Goal: Feedback & Contribution: Contribute content

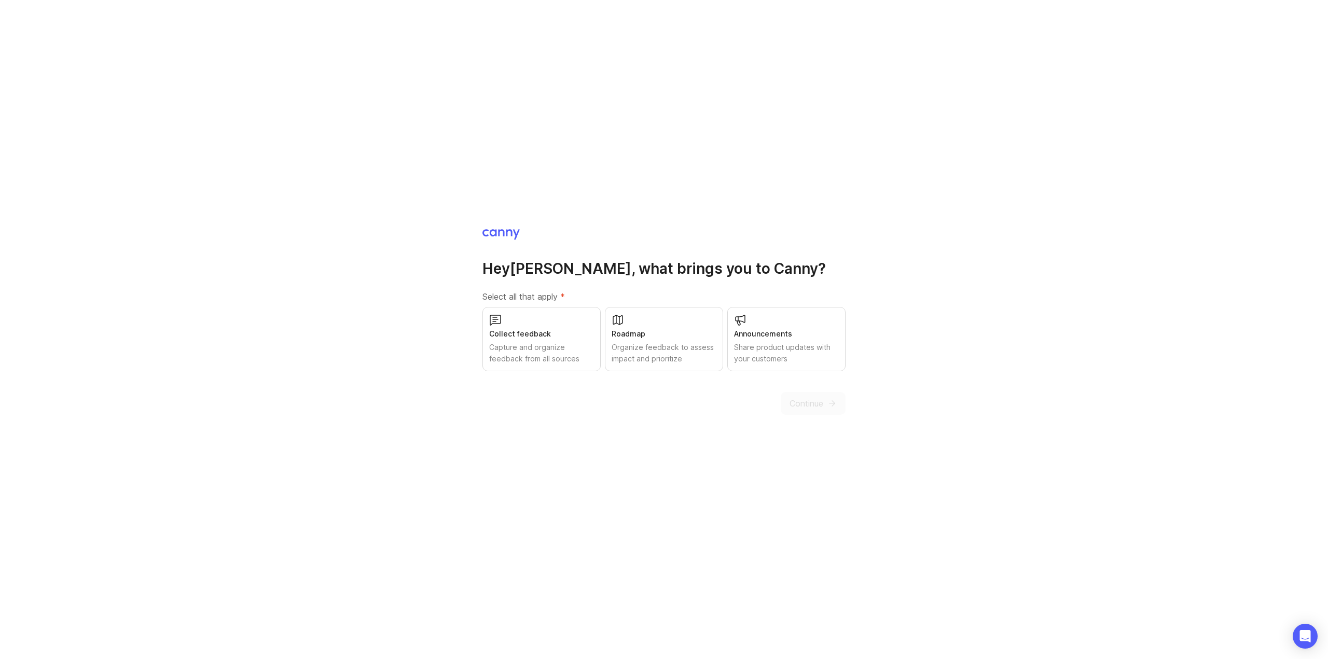
click at [542, 348] on div "Capture and organize feedback from all sources" at bounding box center [541, 353] width 105 height 23
click at [645, 339] on div "Roadmap" at bounding box center [663, 333] width 105 height 11
click at [777, 334] on div "Announcements" at bounding box center [786, 333] width 105 height 11
click at [808, 408] on span "Continue" at bounding box center [806, 403] width 34 height 12
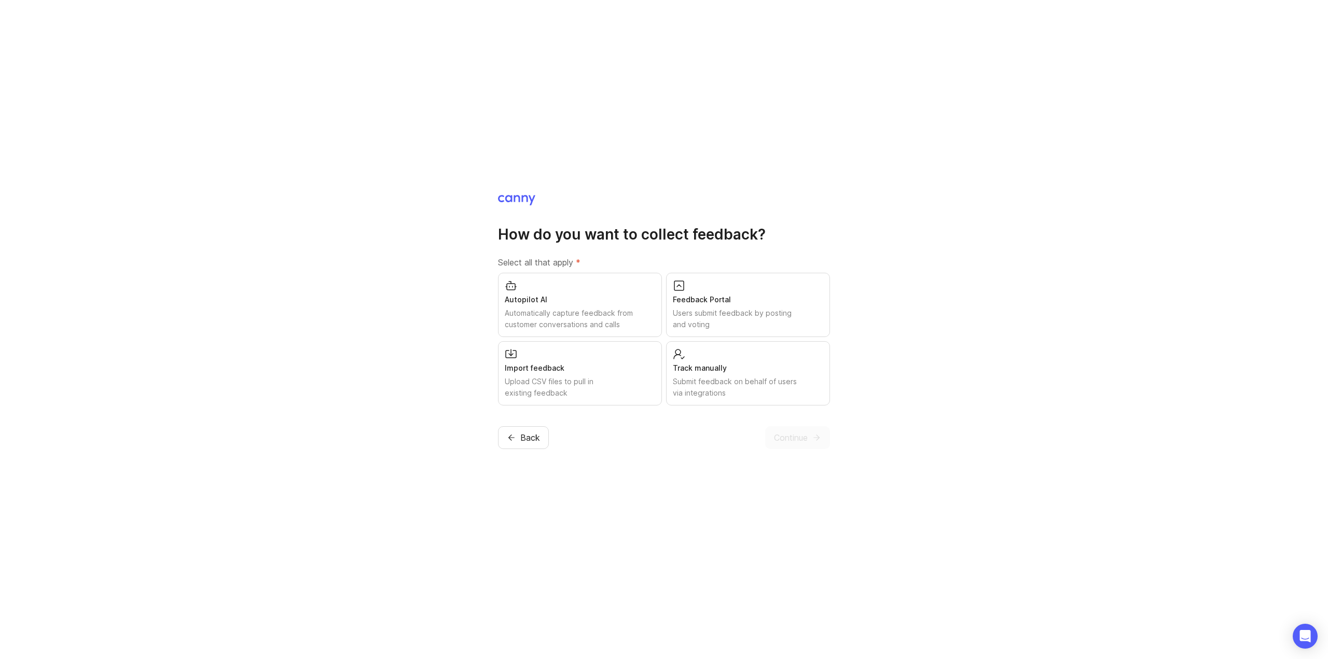
click at [746, 299] on div "Feedback Portal" at bounding box center [748, 299] width 150 height 11
click at [737, 365] on div "Track manually" at bounding box center [748, 367] width 150 height 11
click at [612, 379] on div "Upload CSV files to pull in existing feedback" at bounding box center [580, 387] width 150 height 23
click at [596, 314] on div "Automatically capture feedback from customer conversations and calls" at bounding box center [580, 319] width 150 height 23
click at [784, 444] on span "Continue" at bounding box center [791, 437] width 34 height 12
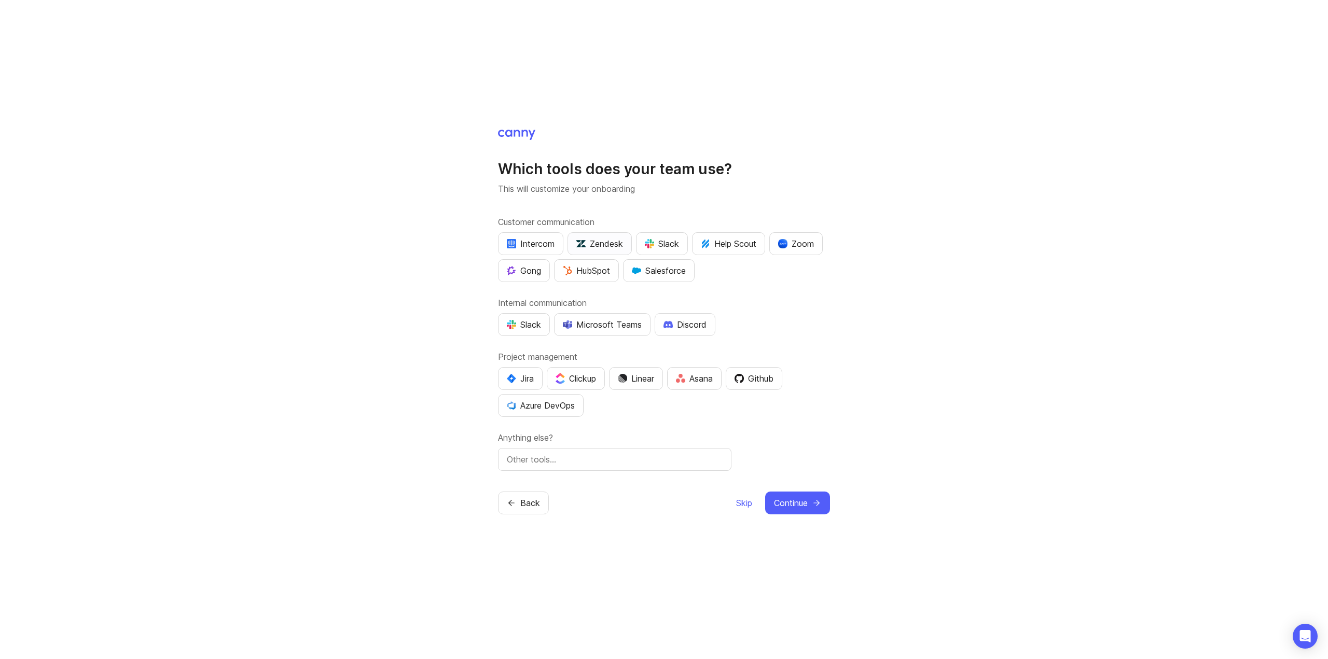
click at [593, 237] on div "Zendesk" at bounding box center [599, 243] width 47 height 12
click at [541, 264] on div "Gong" at bounding box center [524, 270] width 34 height 12
click at [602, 320] on div "Microsoft Teams" at bounding box center [602, 324] width 79 height 12
click at [555, 410] on div "Azure DevOps" at bounding box center [541, 405] width 68 height 12
click at [574, 378] on div "Clickup" at bounding box center [575, 378] width 40 height 12
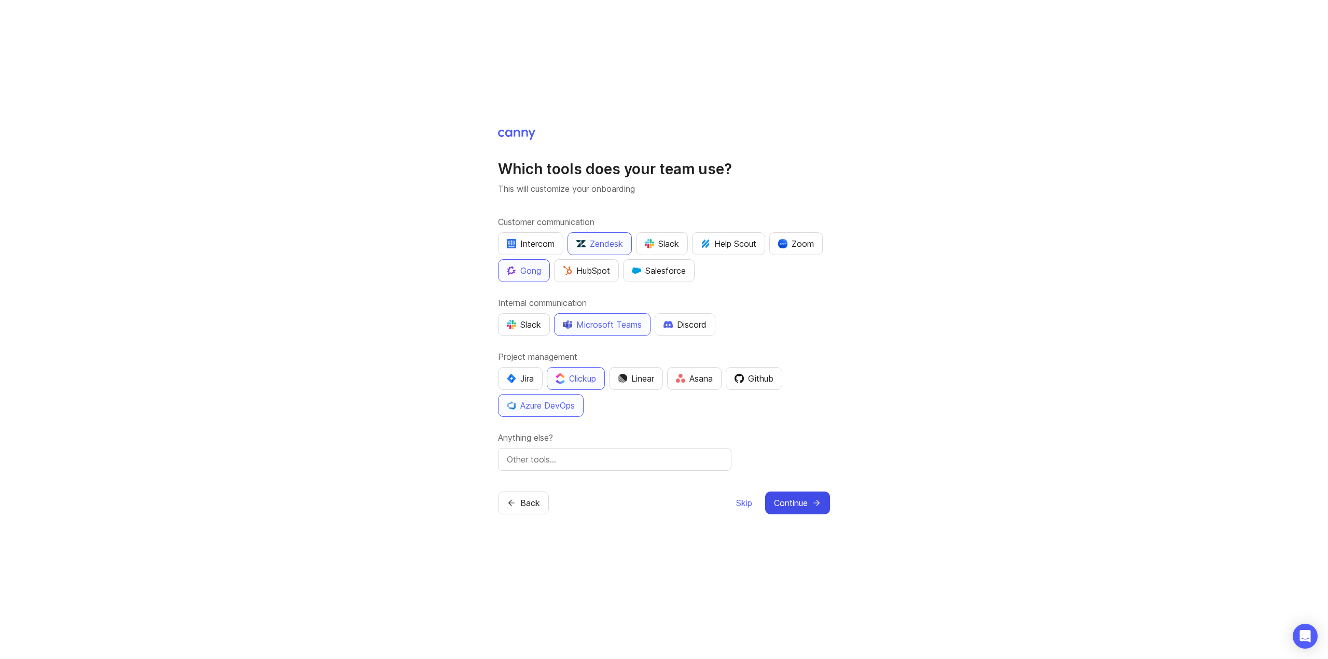
click at [804, 509] on span "Continue" at bounding box center [791, 503] width 34 height 12
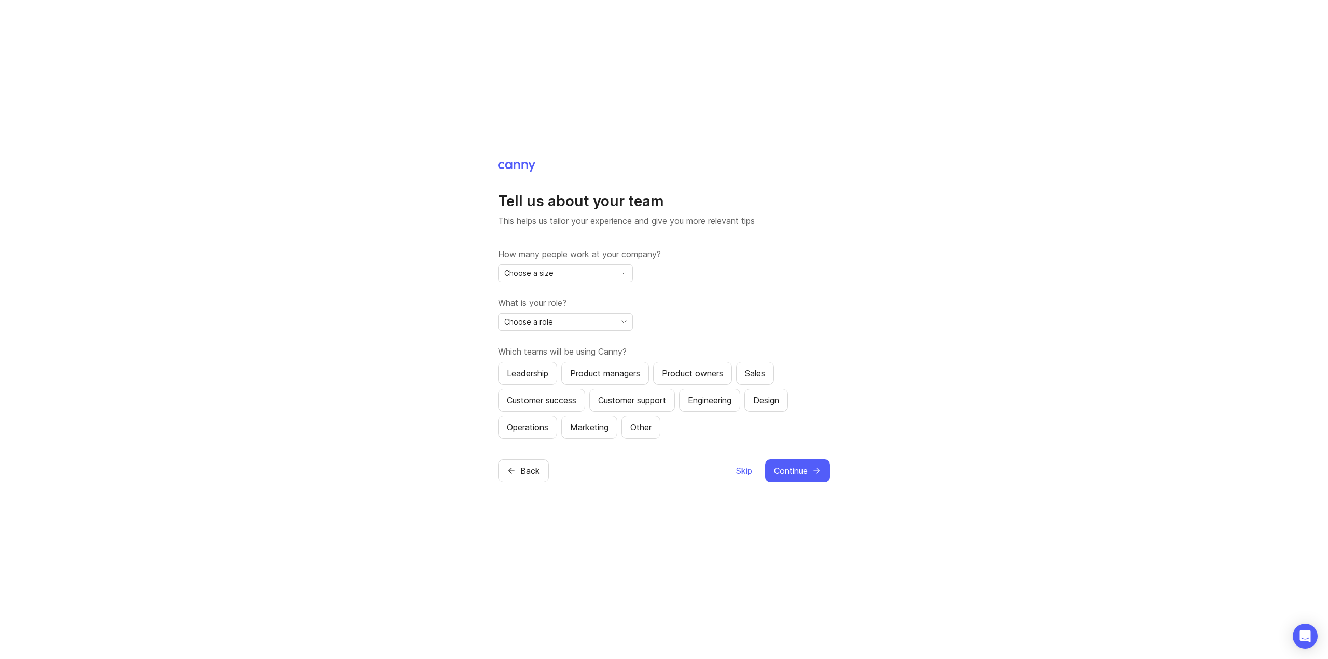
click at [594, 267] on div "Choose a size" at bounding box center [556, 273] width 117 height 17
click at [547, 327] on li "11-50" at bounding box center [565, 323] width 134 height 17
click at [547, 327] on span "Choose a role" at bounding box center [528, 321] width 49 height 11
click at [551, 362] on span "Product Manager" at bounding box center [535, 359] width 60 height 11
click at [617, 375] on div "Product managers" at bounding box center [605, 373] width 70 height 12
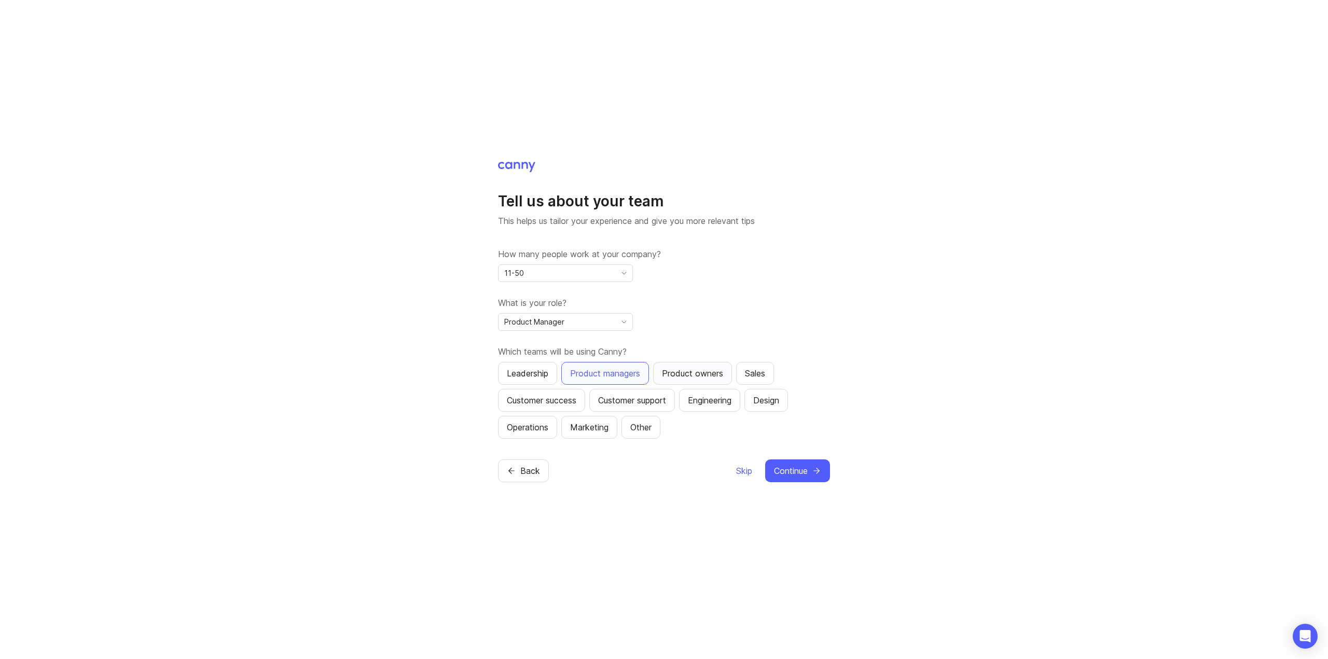
click at [684, 377] on div "Product owners" at bounding box center [692, 373] width 61 height 12
click at [550, 407] on div "Customer success" at bounding box center [541, 400] width 69 height 12
click at [655, 407] on div "Customer support" at bounding box center [632, 400] width 68 height 12
click at [759, 376] on div "Sales" at bounding box center [755, 373] width 20 height 12
click at [770, 412] on button "Design" at bounding box center [766, 400] width 44 height 23
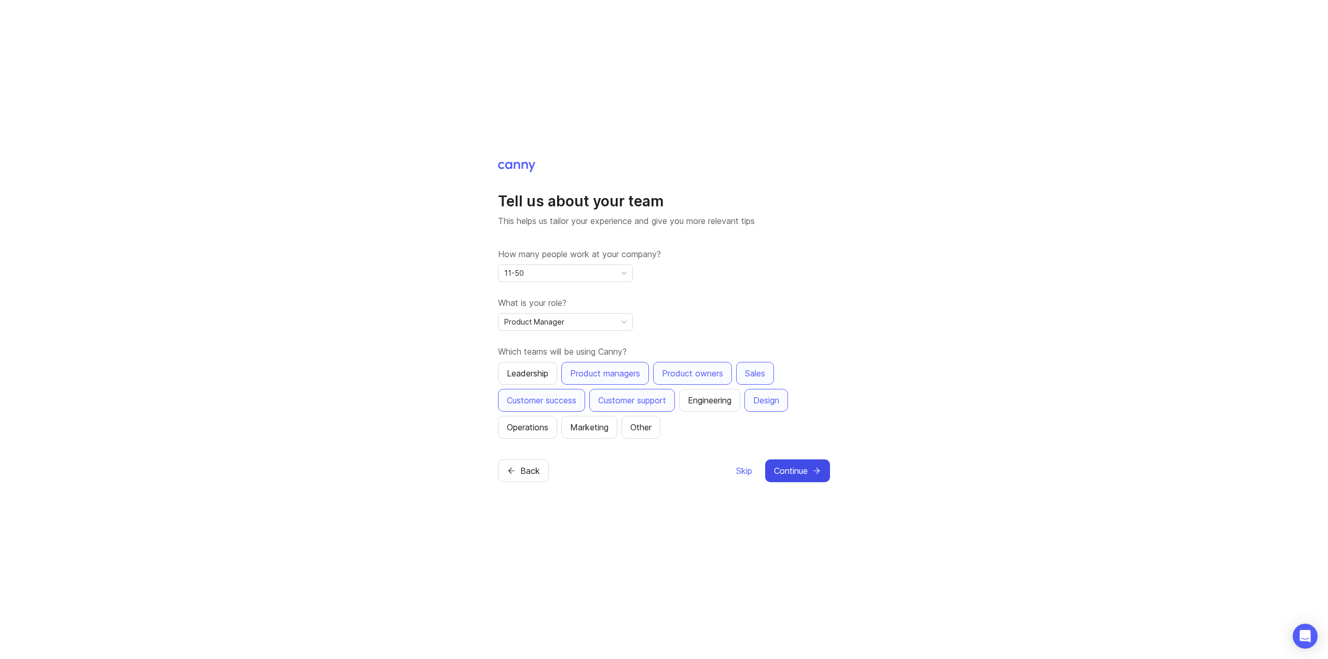
click at [813, 476] on icon "submit" at bounding box center [816, 470] width 9 height 9
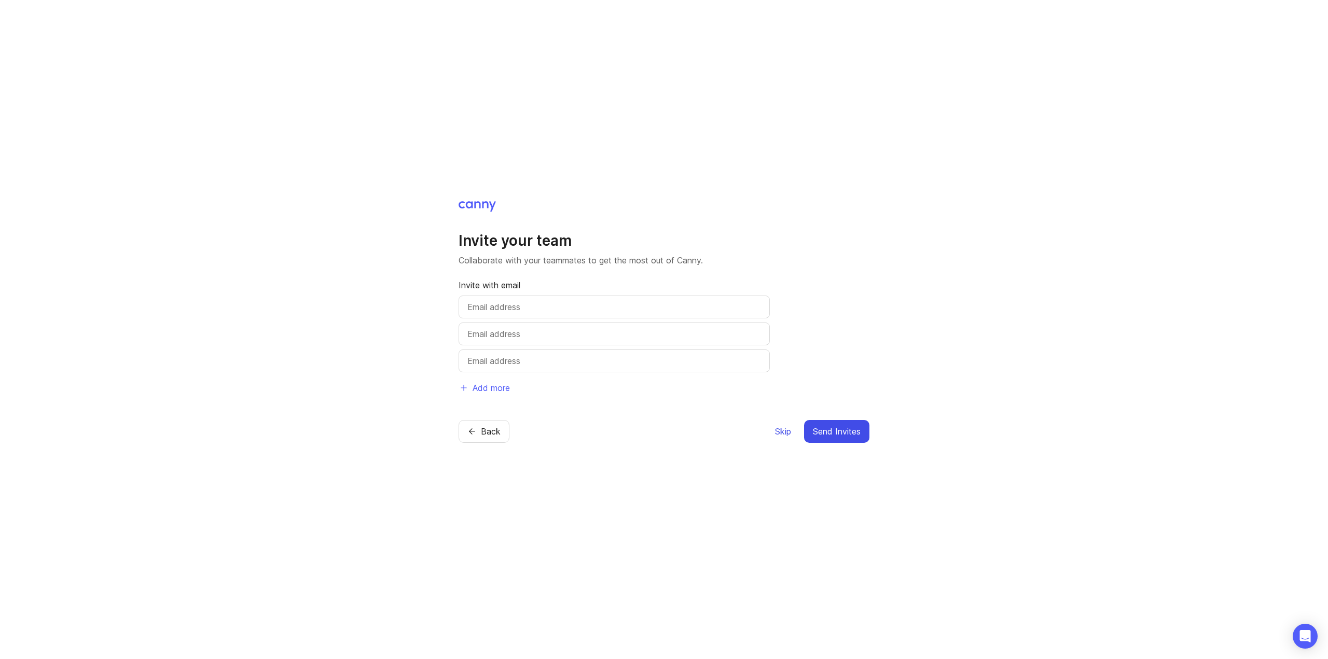
click at [781, 438] on span "Skip" at bounding box center [783, 431] width 16 height 12
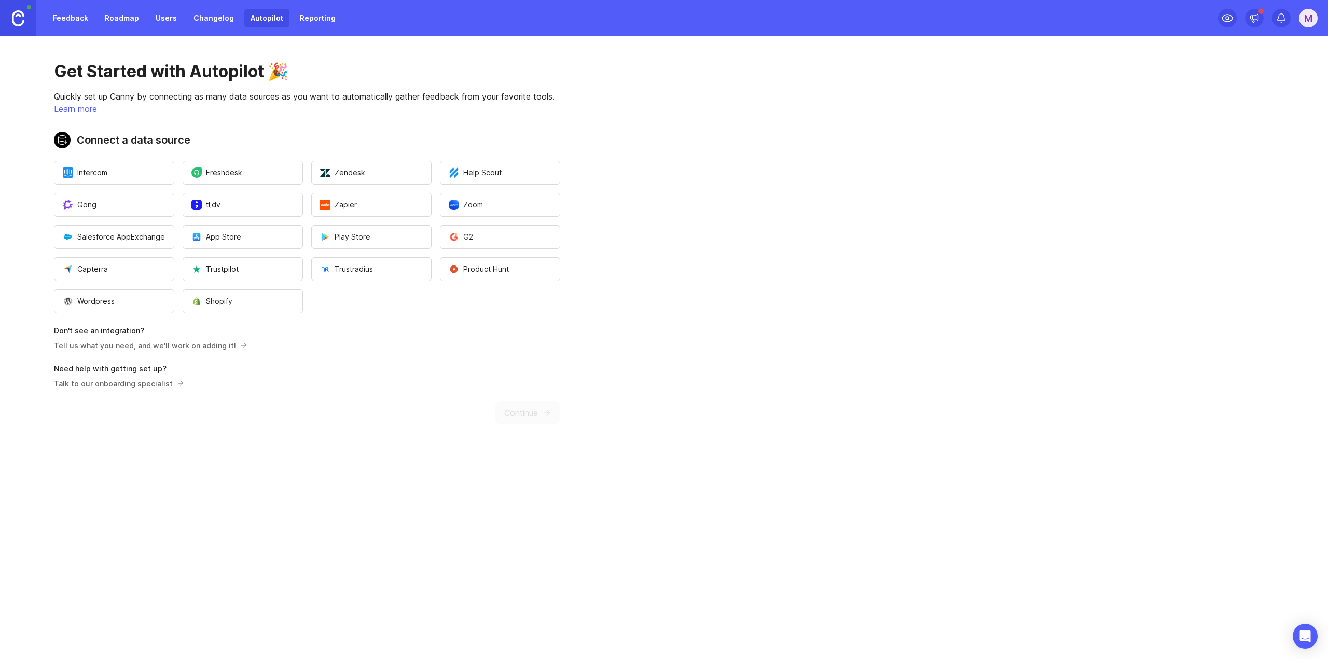
click at [78, 17] on link "Feedback" at bounding box center [71, 18] width 48 height 19
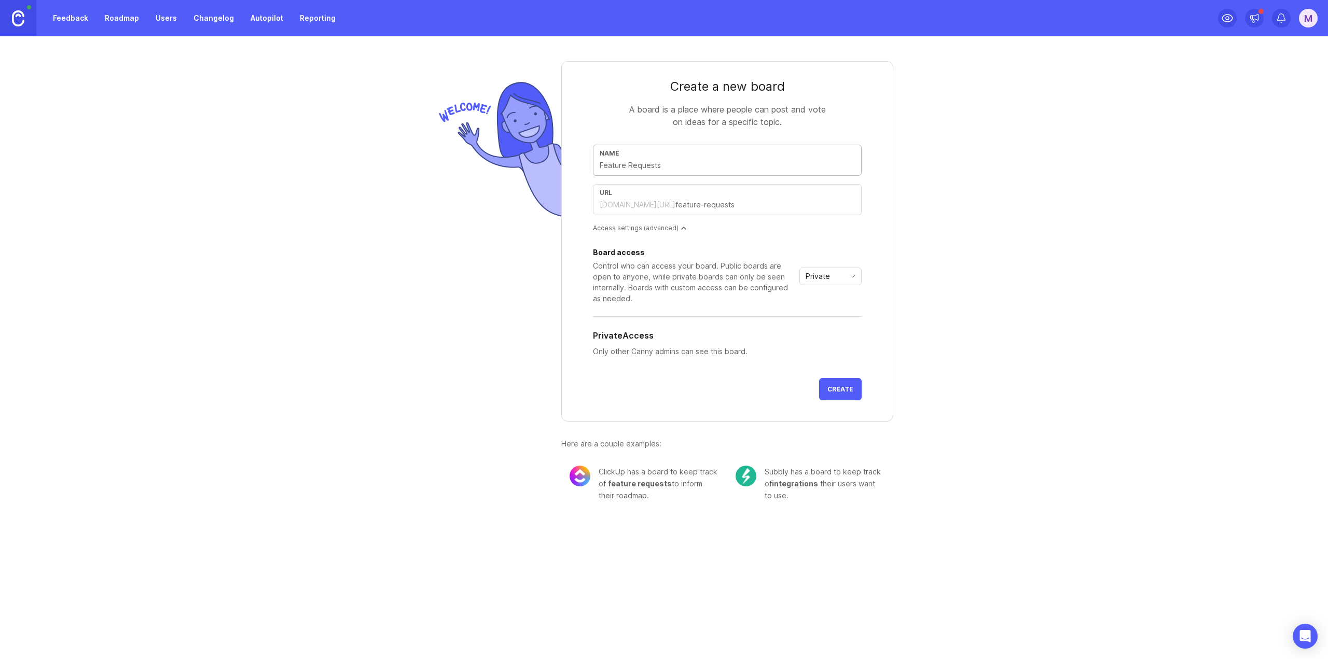
type input "F"
type input "f"
type input "Fe"
type input "fe"
type input "Fea"
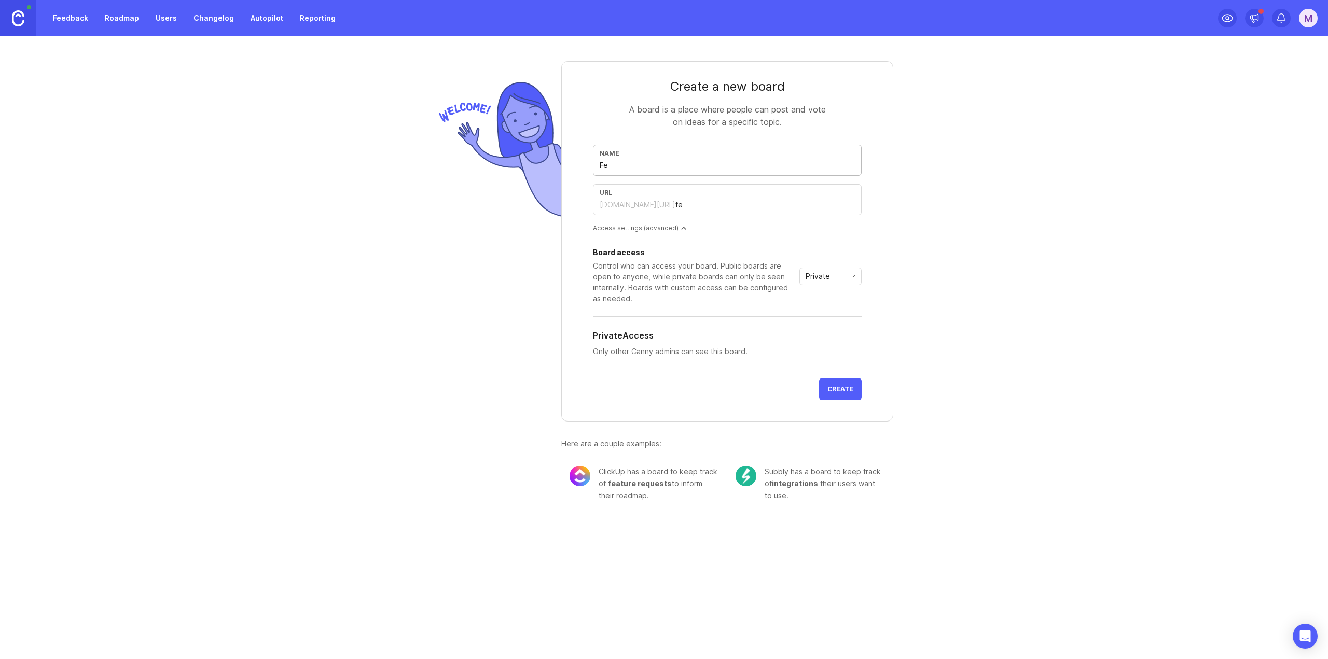
type input "fea"
type input "Feat"
type input "feat"
type input "Featu"
type input "featu"
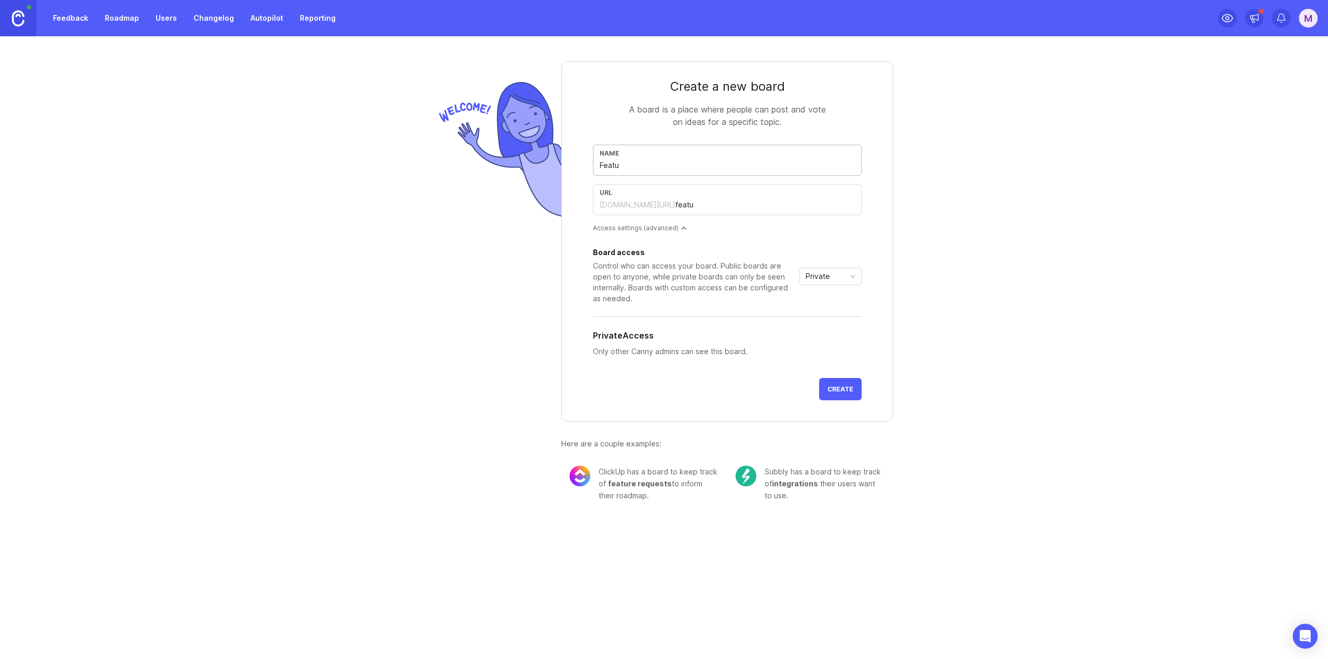
type input "Featur"
type input "featur"
type input "Feature"
type input "feature"
type input "Feature R"
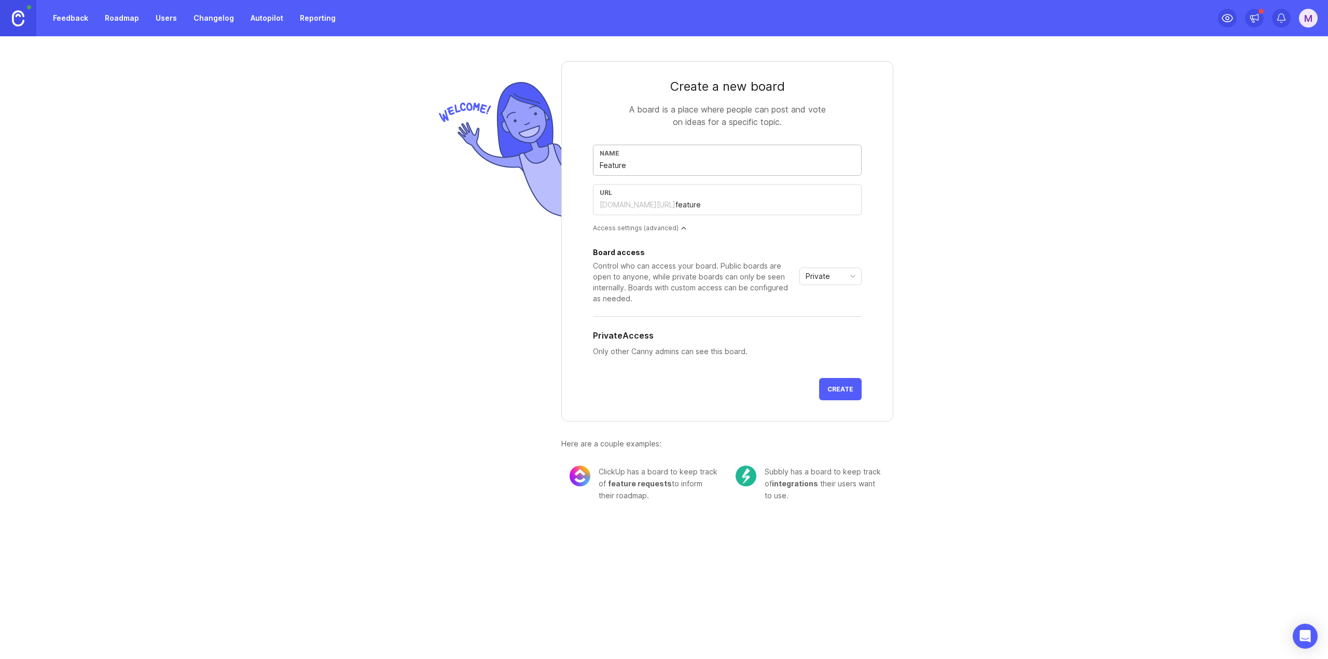
type input "feature-r"
type input "Feature Re"
type input "feature-re"
type input "Feature Req"
type input "feature-req"
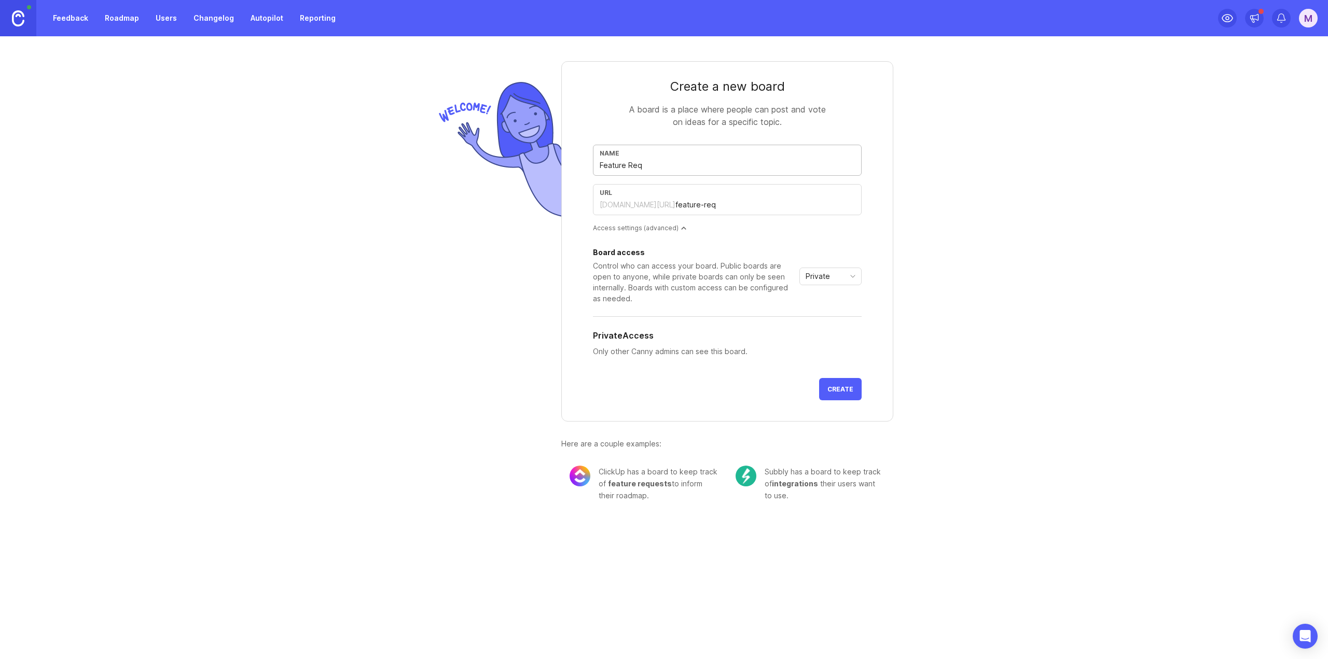
type input "Feature Requ"
type input "feature-requ"
type input "Feature Reque"
type input "feature-reque"
type input "Feature Reques"
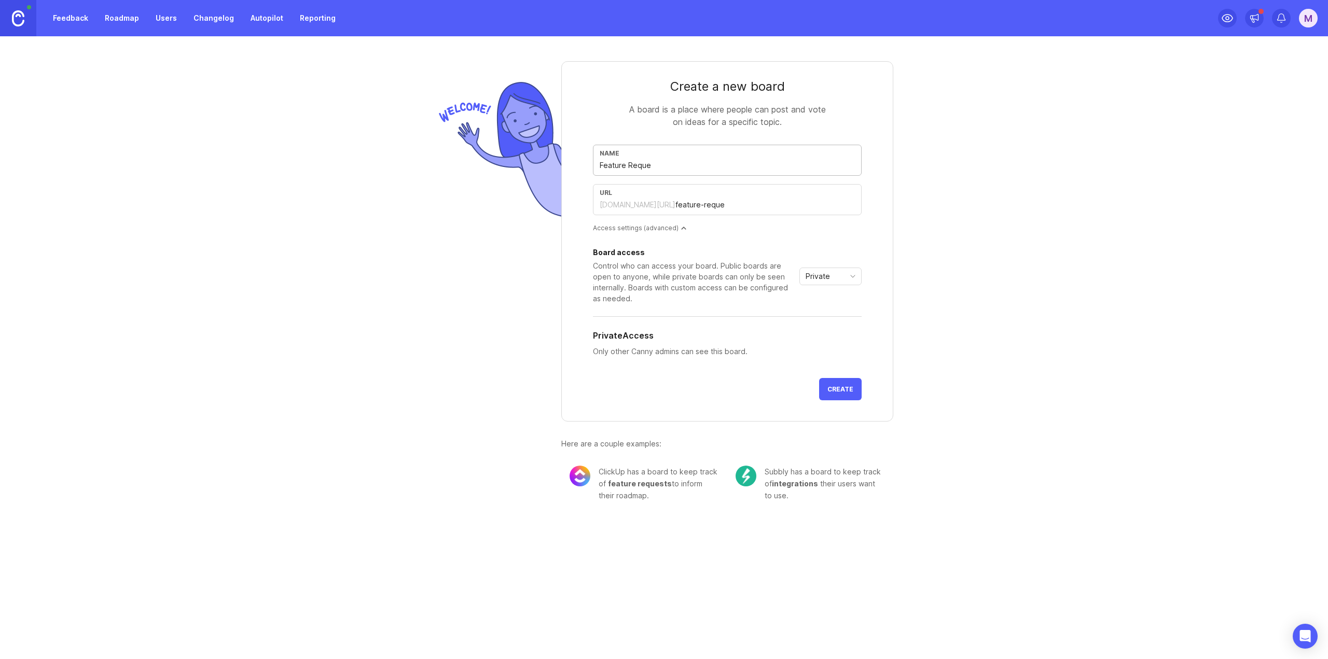
type input "feature-reques"
type input "Feature Request"
type input "feature-request"
type input "Feature Requests"
type input "feature-requests"
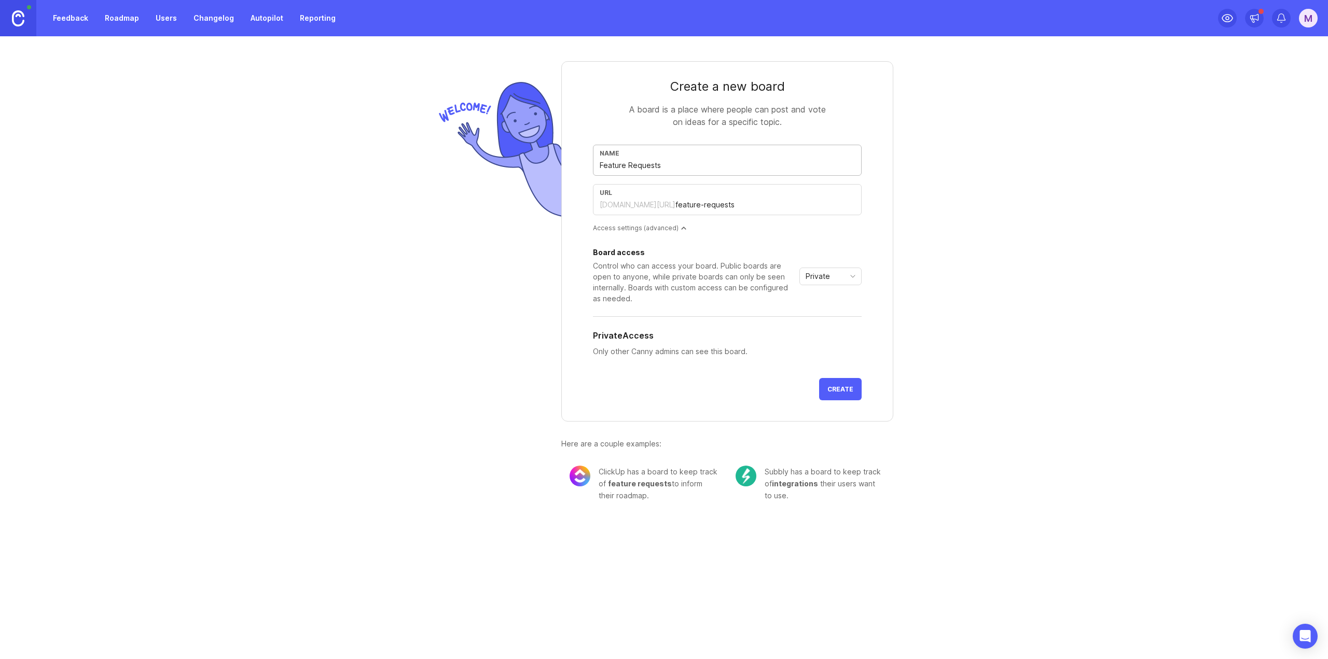
type input "Feature Requests"
click at [820, 277] on span "Private" at bounding box center [817, 276] width 24 height 11
click at [828, 276] on span "Private" at bounding box center [817, 276] width 24 height 11
click at [1050, 296] on div "Create a new board A board is a place where people can post and vote on ideas f…" at bounding box center [664, 277] width 1328 height 482
click at [989, 377] on div "Create a new board A board is a place where people can post and vote on ideas f…" at bounding box center [664, 277] width 1328 height 482
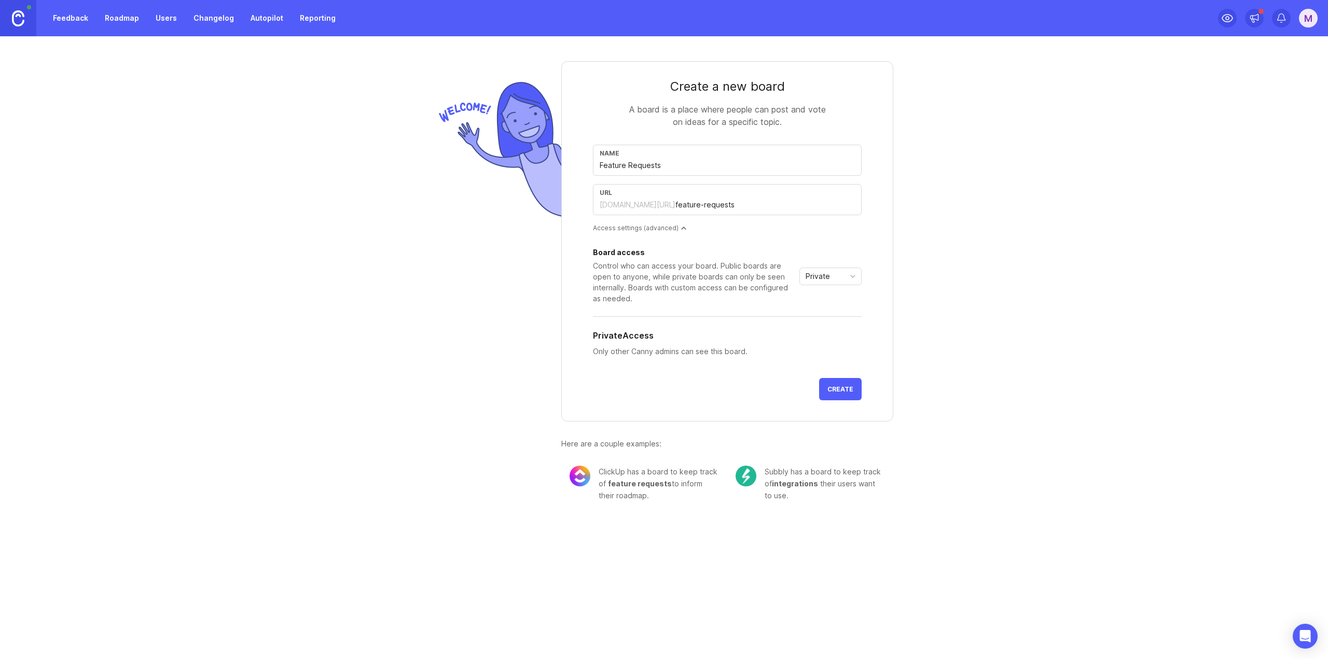
click at [834, 387] on span "Create" at bounding box center [840, 389] width 26 height 8
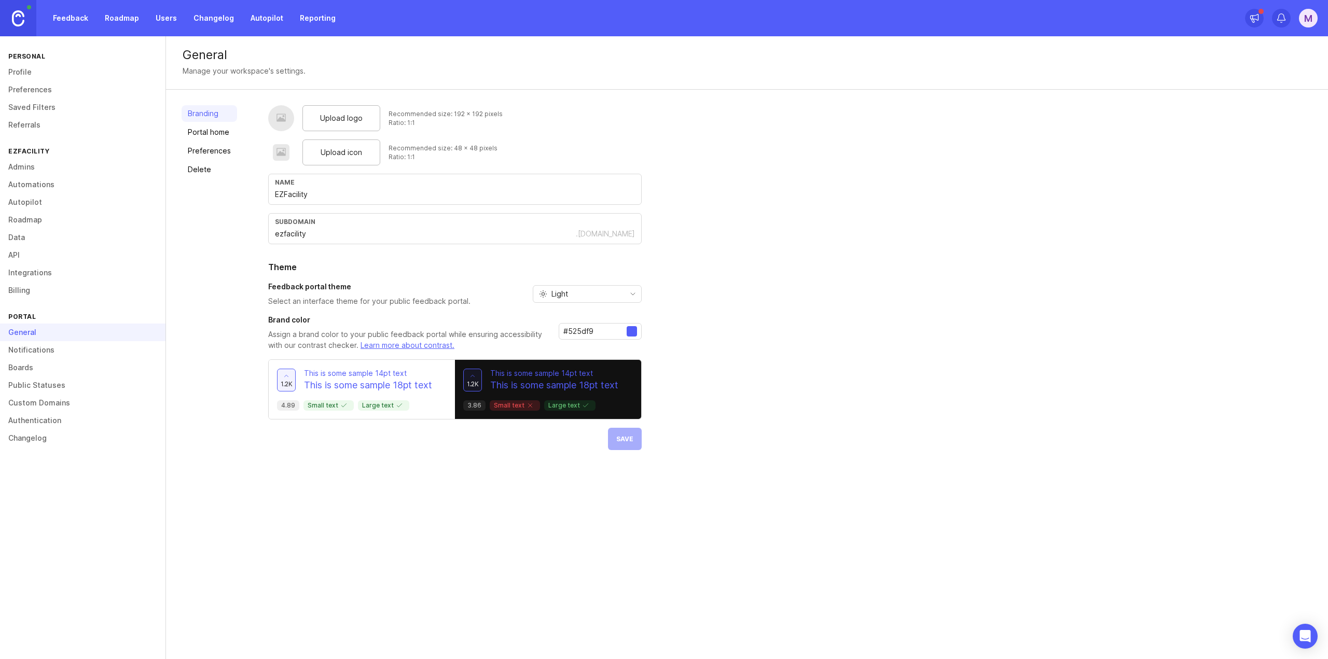
click at [239, 466] on div "General Manage your workspace's settings. Branding Portal home Preferences Dele…" at bounding box center [747, 347] width 1162 height 623
click at [948, 416] on div "Upload logo Recommended size: 192 x 192 pixels Ratio: 1:1 Upload icon Recommend…" at bounding box center [790, 277] width 1044 height 345
click at [81, 15] on link "Feedback" at bounding box center [71, 18] width 48 height 19
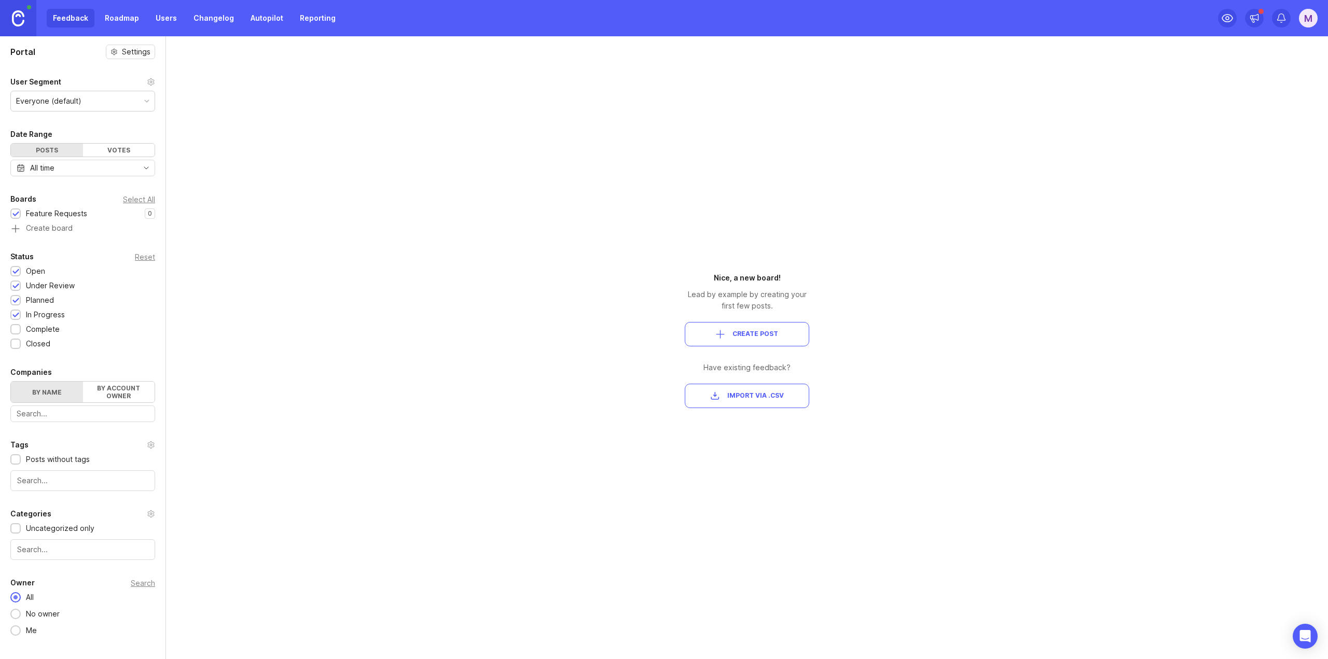
click at [451, 344] on div "Portal Settings User Segment Everyone (default) Date Range Posts Votes All time…" at bounding box center [664, 347] width 1328 height 623
click at [789, 330] on span "Create Post" at bounding box center [746, 334] width 107 height 9
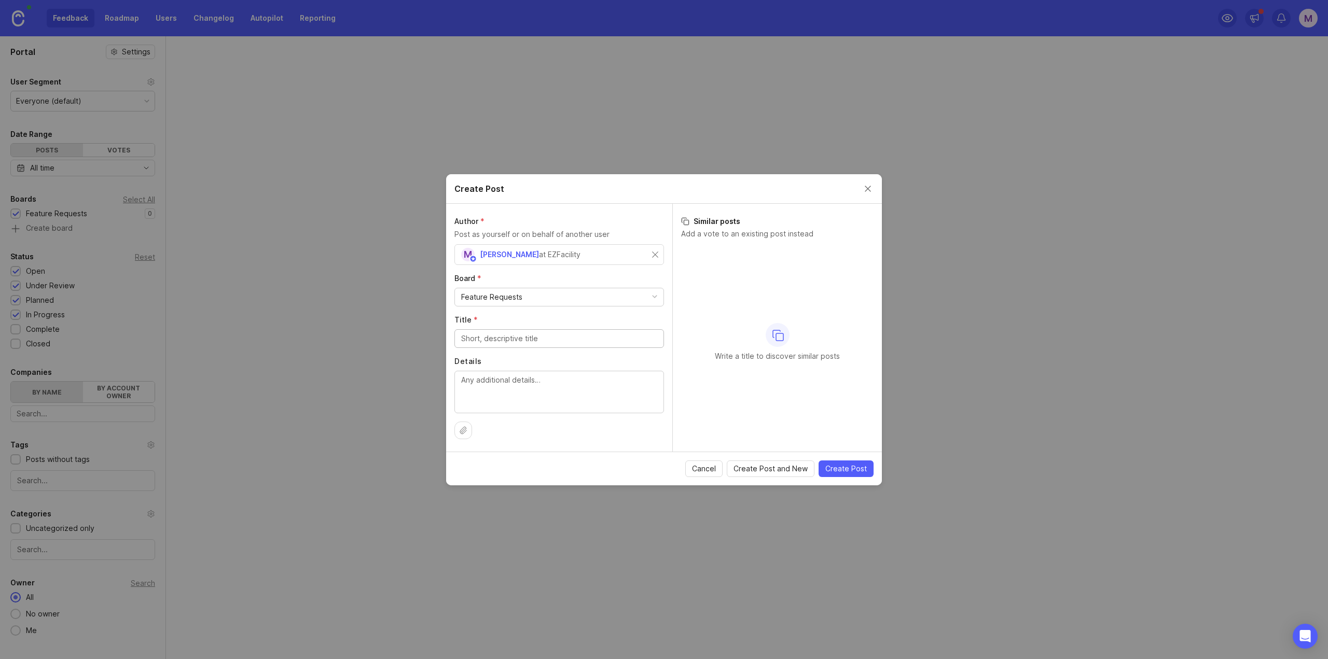
click at [500, 296] on div "Feature Requests" at bounding box center [491, 296] width 61 height 11
click at [514, 296] on div "Feature Requests" at bounding box center [491, 296] width 61 height 11
click at [512, 344] on input "Title *" at bounding box center [559, 338] width 196 height 11
type input "This is a test title"
click at [511, 388] on textarea "Details" at bounding box center [559, 391] width 196 height 34
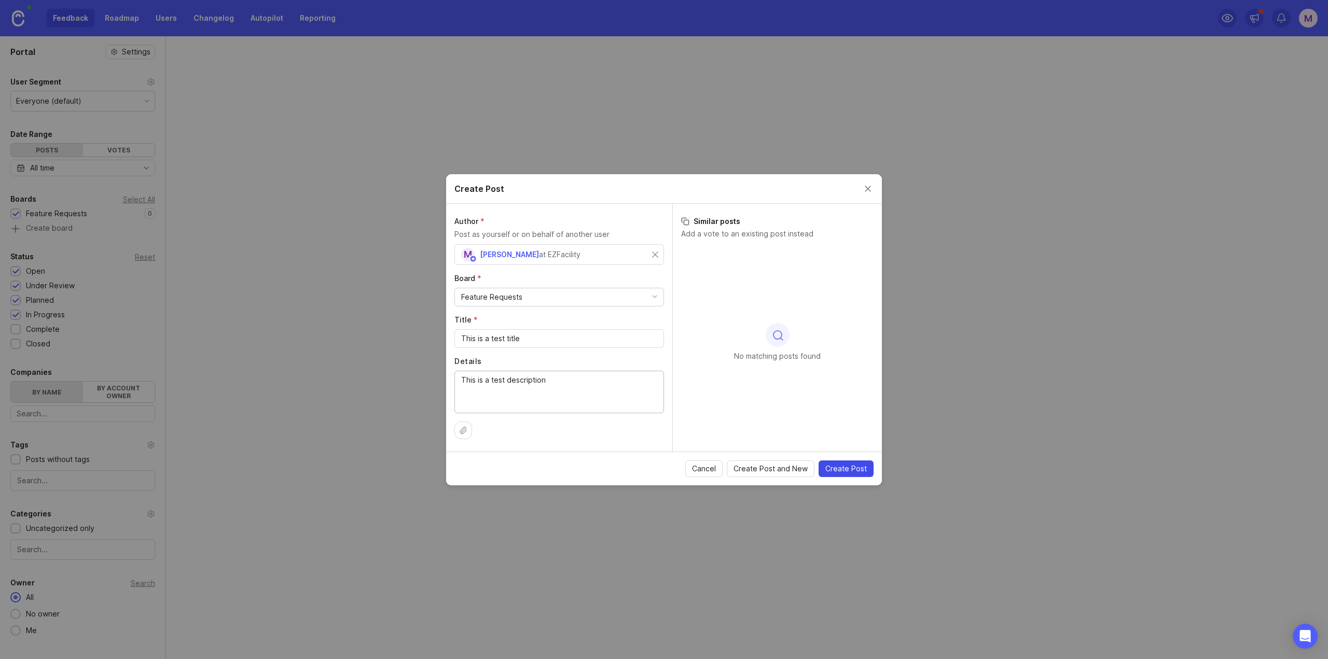
type textarea "This is a test description"
click at [846, 470] on span "Create Post" at bounding box center [845, 469] width 41 height 10
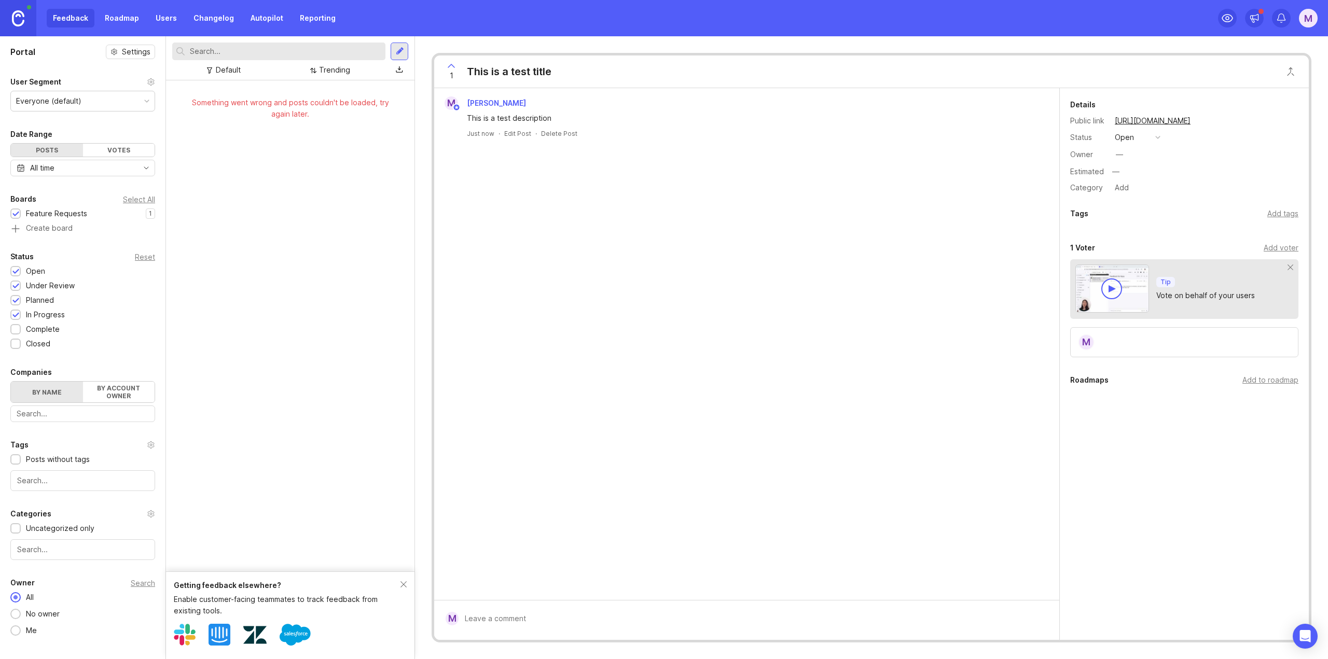
click at [261, 391] on div "Something went wrong and posts couldn't be loaded, try again later." at bounding box center [290, 325] width 248 height 491
